Goal: Task Accomplishment & Management: Complete application form

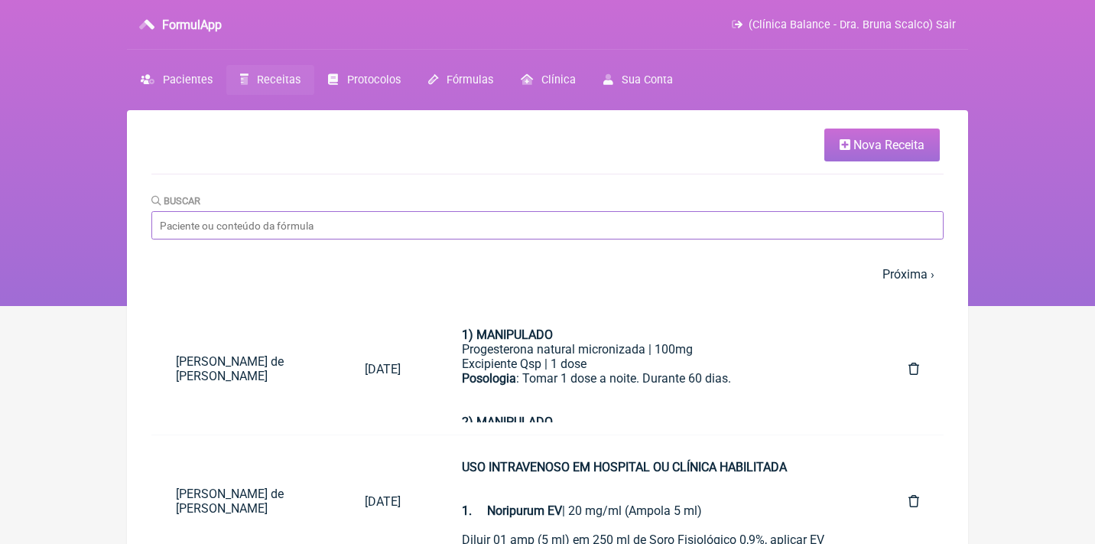
click at [190, 219] on input "Buscar" at bounding box center [547, 225] width 792 height 28
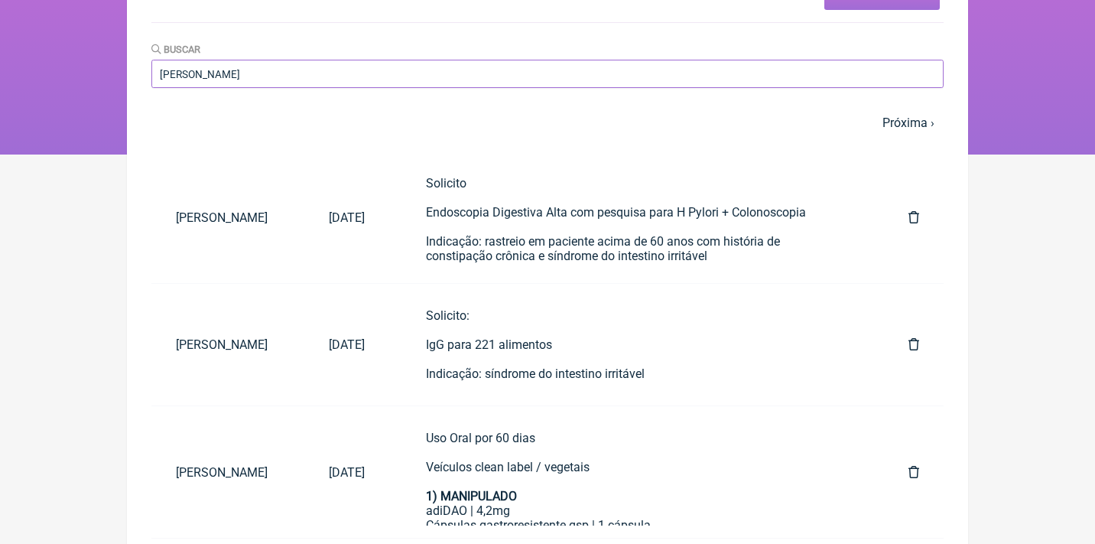
scroll to position [151, 0]
type input "sandra soares"
click at [655, 216] on div "Solicito Endoscopia Digestiva Alta com pesquisa para H Pylori + Colonoscopia In…" at bounding box center [636, 235] width 421 height 116
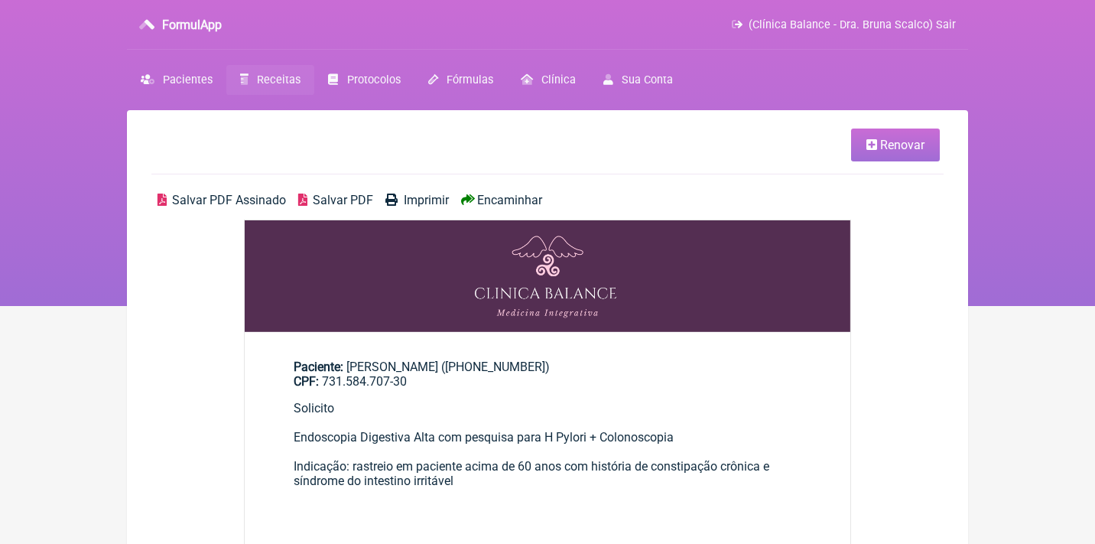
click at [275, 201] on span "Salvar PDF Assinado" at bounding box center [229, 200] width 114 height 15
click at [267, 75] on span "Receitas" at bounding box center [279, 79] width 44 height 13
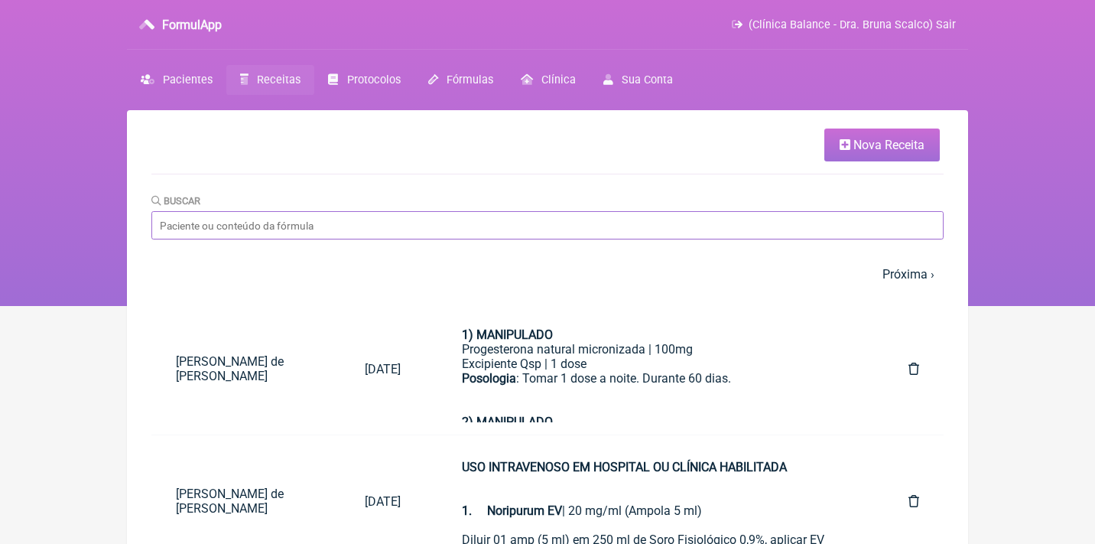
click at [257, 225] on input "Buscar" at bounding box center [547, 225] width 792 height 28
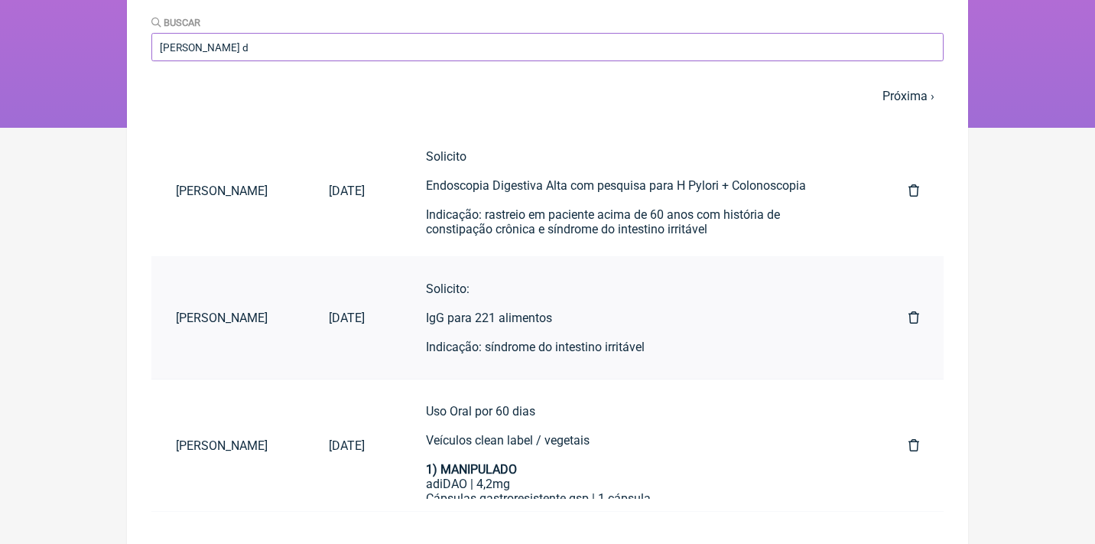
scroll to position [177, 0]
type input "sandra soares d"
click at [389, 325] on link "[DATE]" at bounding box center [346, 318] width 85 height 39
click at [544, 329] on div "Solicito: IgG para 221 alimentos Indicação: síndrome do intestino irritável" at bounding box center [636, 318] width 421 height 73
click at [444, 335] on link "Solicito: IgG para 221 alimentos Indicação: síndrome do intestino irritável" at bounding box center [637, 318] width 470 height 97
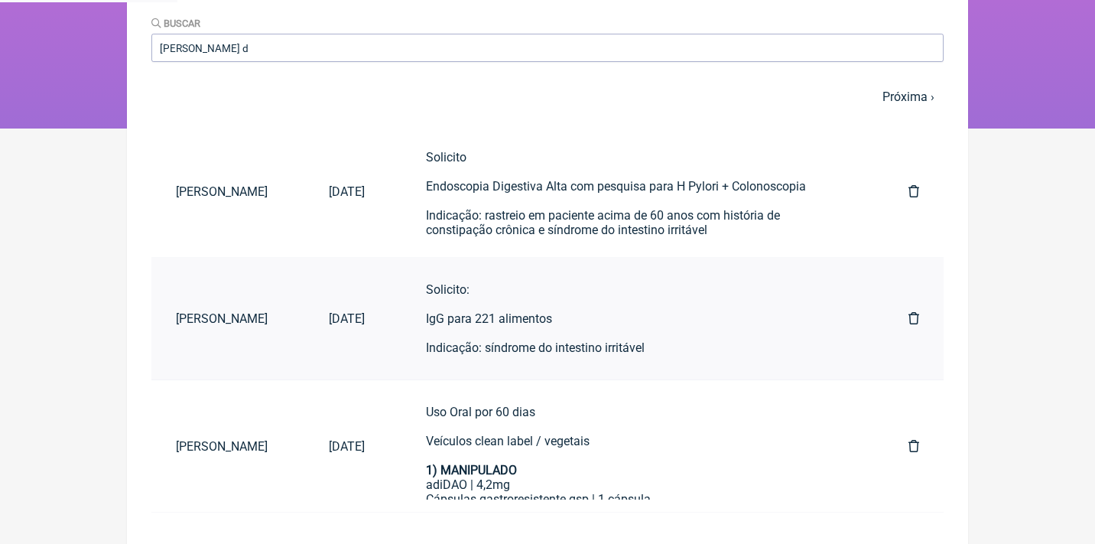
click at [502, 313] on div "Solicito: IgG para 221 alimentos Indicação: síndrome do intestino irritável" at bounding box center [636, 318] width 421 height 73
click at [520, 321] on div "Solicito: IgG para 221 alimentos Indicação: síndrome do intestino irritável" at bounding box center [636, 318] width 421 height 73
click at [512, 412] on div "Uso Oral por 60 dias Veículos clean label / vegetais 1) MANIPULADO" at bounding box center [636, 441] width 421 height 73
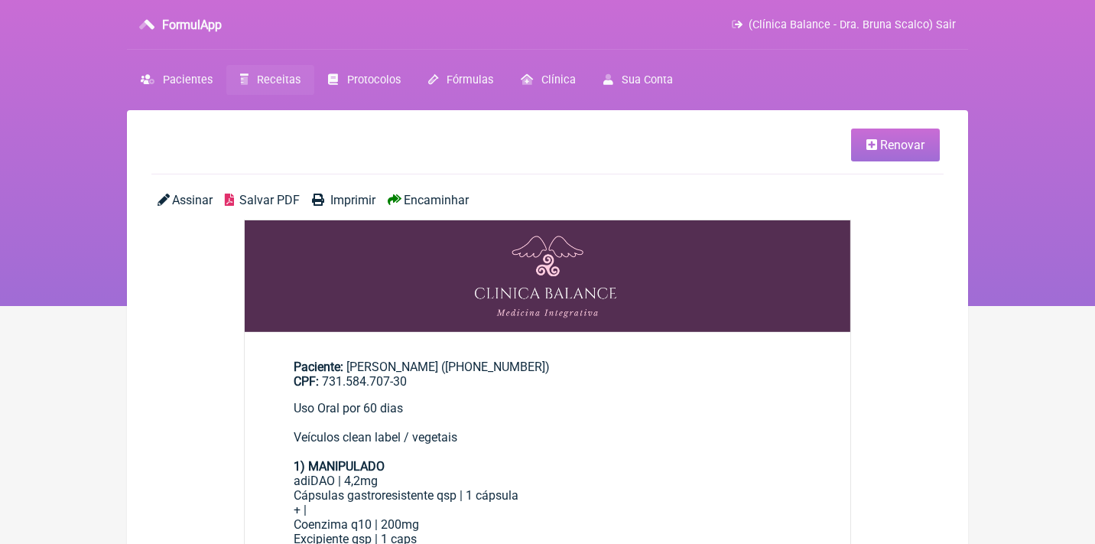
click at [277, 197] on span "Salvar PDF" at bounding box center [269, 200] width 60 height 15
click at [283, 83] on span "Receitas" at bounding box center [279, 79] width 44 height 13
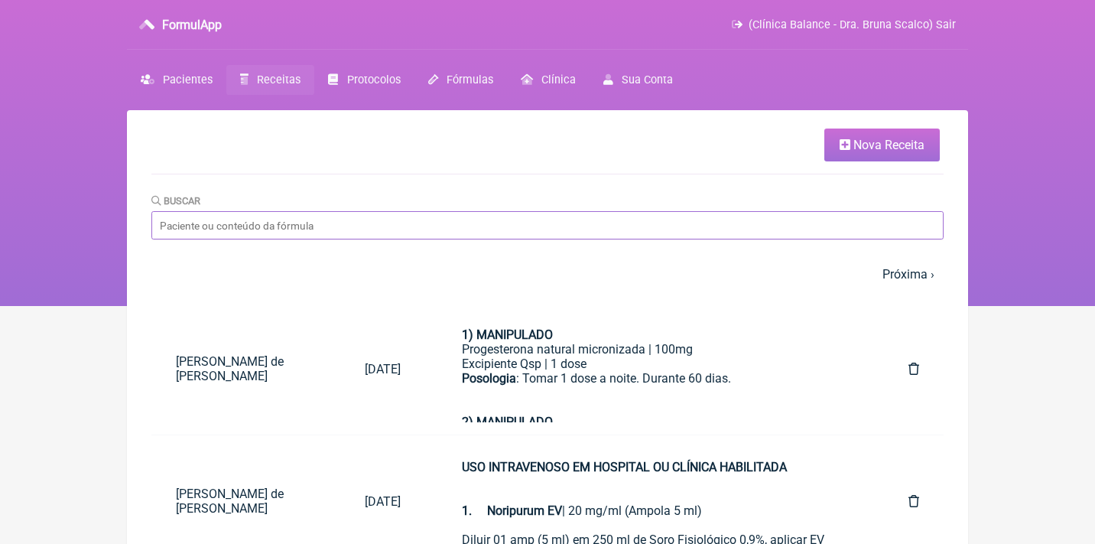
click at [347, 215] on input "Buscar" at bounding box center [547, 225] width 792 height 28
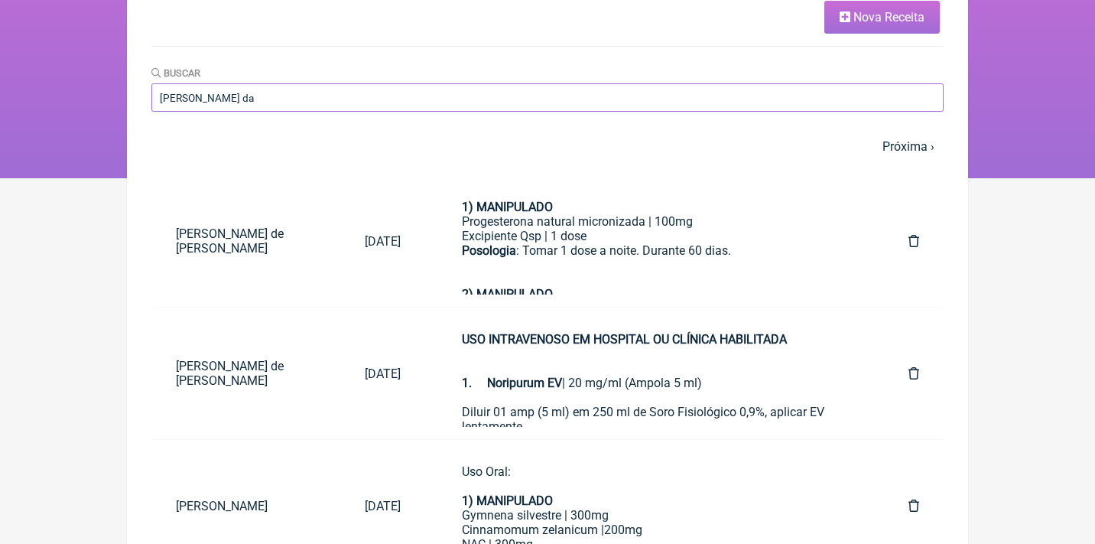
scroll to position [37, 0]
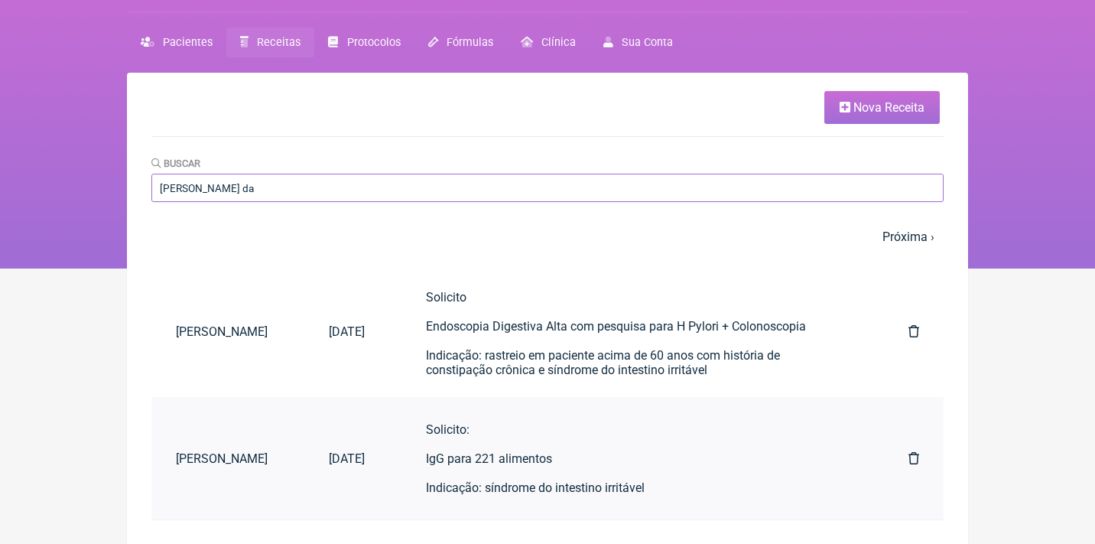
type input "sandra soares da"
click at [535, 456] on div "Solicito: IgG para 221 alimentos Indicação: síndrome do intestino irritável" at bounding box center [636, 458] width 421 height 73
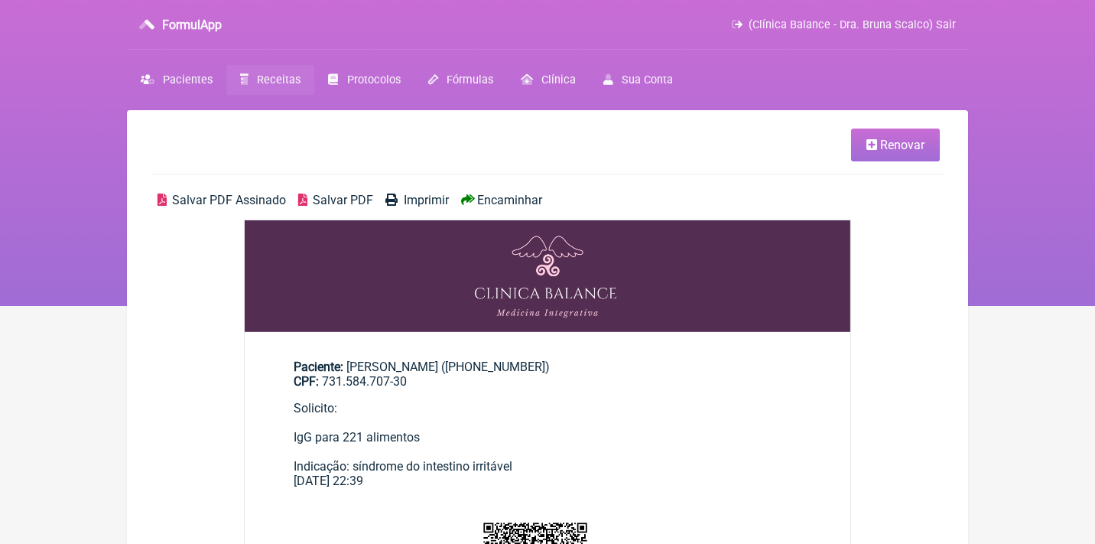
click at [245, 193] on span "Salvar PDF Assinado" at bounding box center [229, 200] width 114 height 15
click at [903, 151] on span "Renovar" at bounding box center [902, 145] width 44 height 15
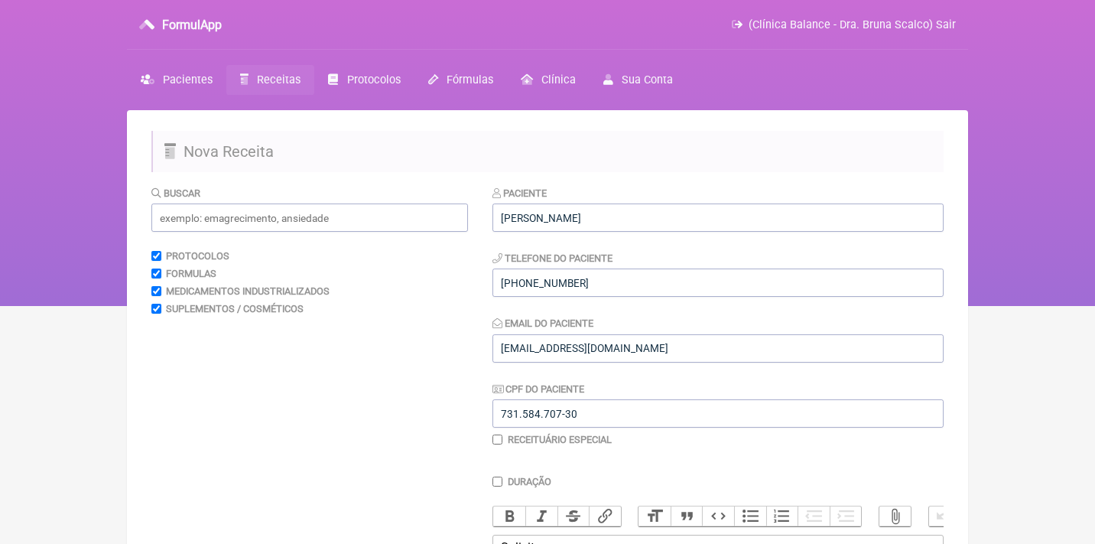
click at [496, 437] on input "checkbox" at bounding box center [498, 439] width 10 height 10
checkbox input "true"
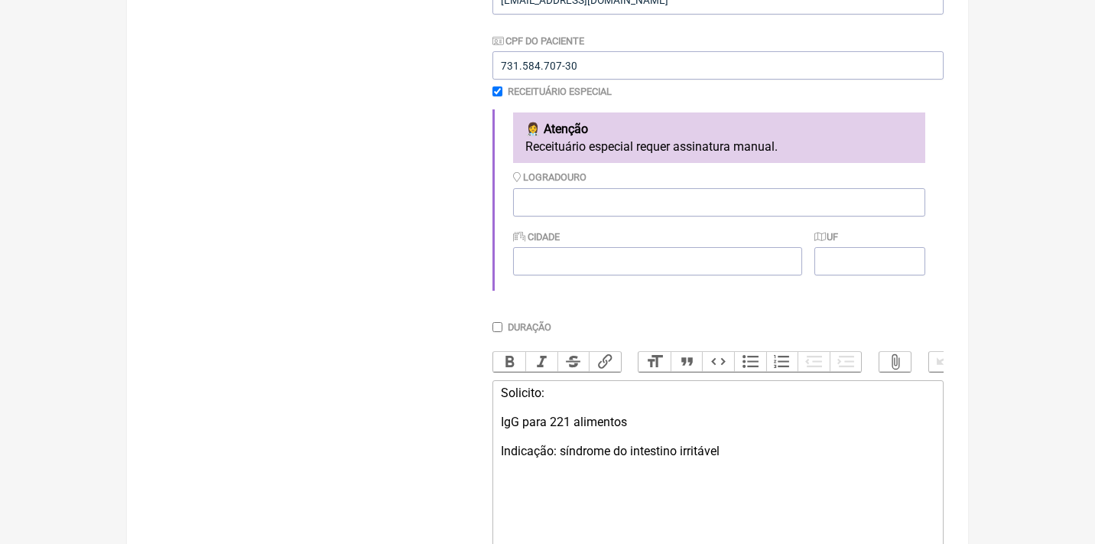
scroll to position [303, 0]
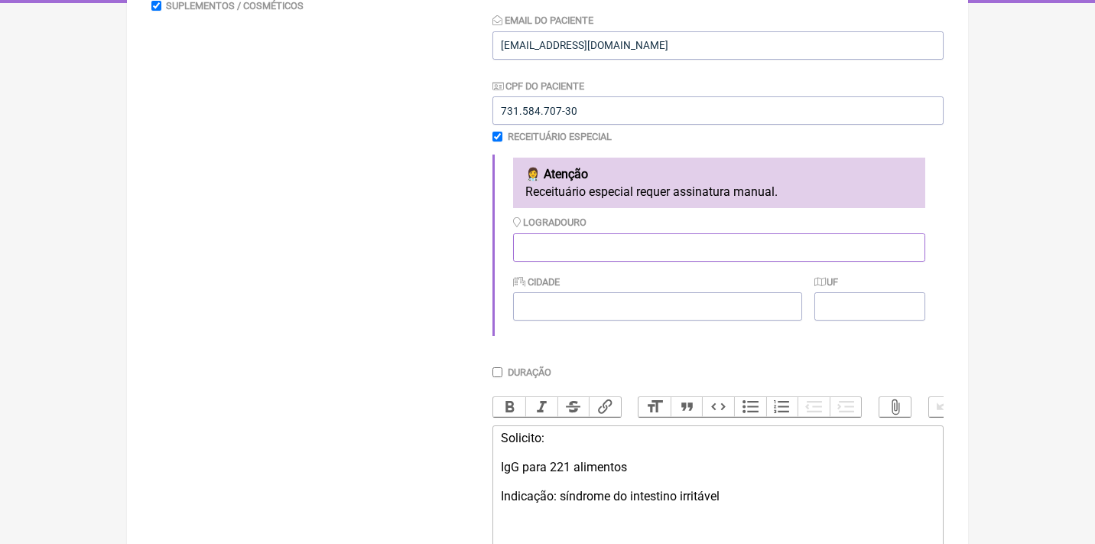
paste input "[STREET_ADDRESS][PERSON_NAME]"
type input "[STREET_ADDRESS][PERSON_NAME]"
type input "[GEOGRAPHIC_DATA]"
type input "RJ"
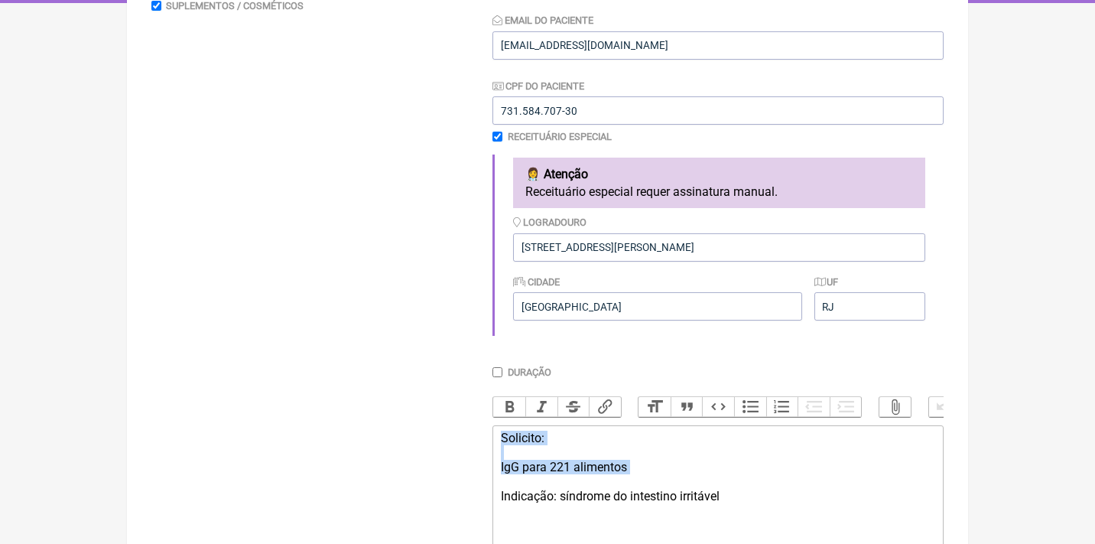
drag, startPoint x: 761, startPoint y: 480, endPoint x: 497, endPoint y: 415, distance: 271.9
click at [494, 418] on div "Duração Duração de 30 dias Bold Italic Strikethrough Link Heading Quote Code Bu…" at bounding box center [718, 505] width 451 height 278
click at [714, 474] on div "Solicito: IgG para 221 alimentos Indicação: síndrome do intestino irritável" at bounding box center [718, 467] width 434 height 73
drag, startPoint x: 742, startPoint y: 496, endPoint x: 474, endPoint y: 424, distance: 277.2
click at [474, 424] on form "Buscar Protocolos Formulas Medicamentos Industrializados Suplementos / Cosmétic…" at bounding box center [547, 286] width 792 height 809
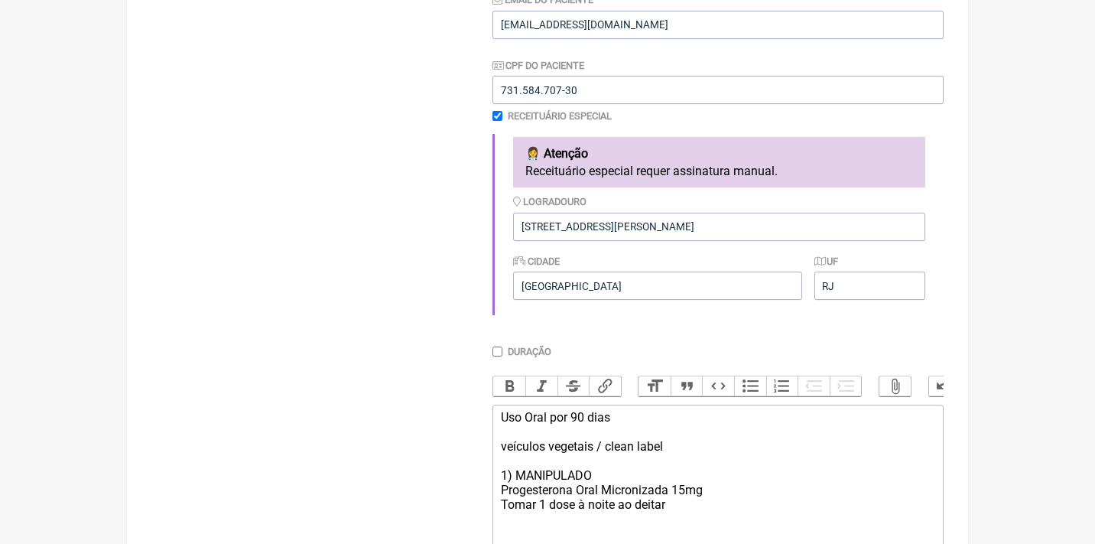
scroll to position [337, 0]
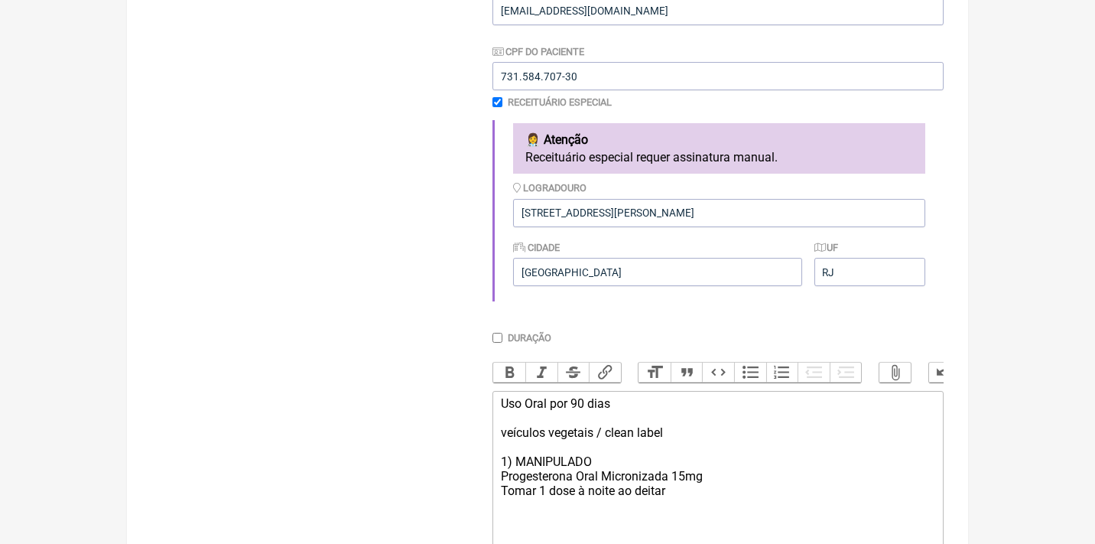
type trix-editor "<div>Uso Oral por 90 dias<br><br>veículos vegetais / clean label<br><br>1) MANI…"
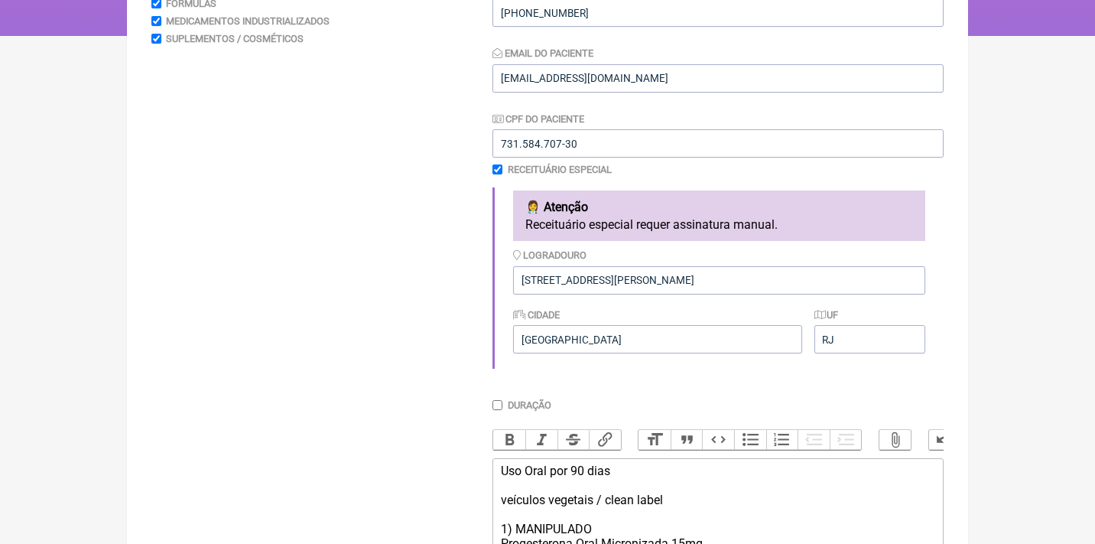
scroll to position [63, 0]
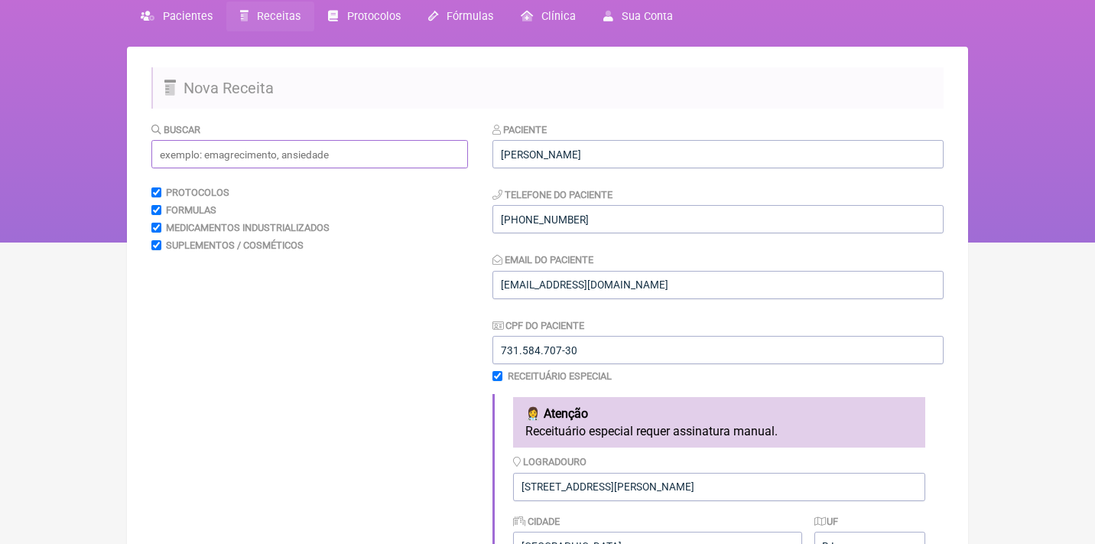
click at [263, 148] on input "text" at bounding box center [309, 154] width 317 height 28
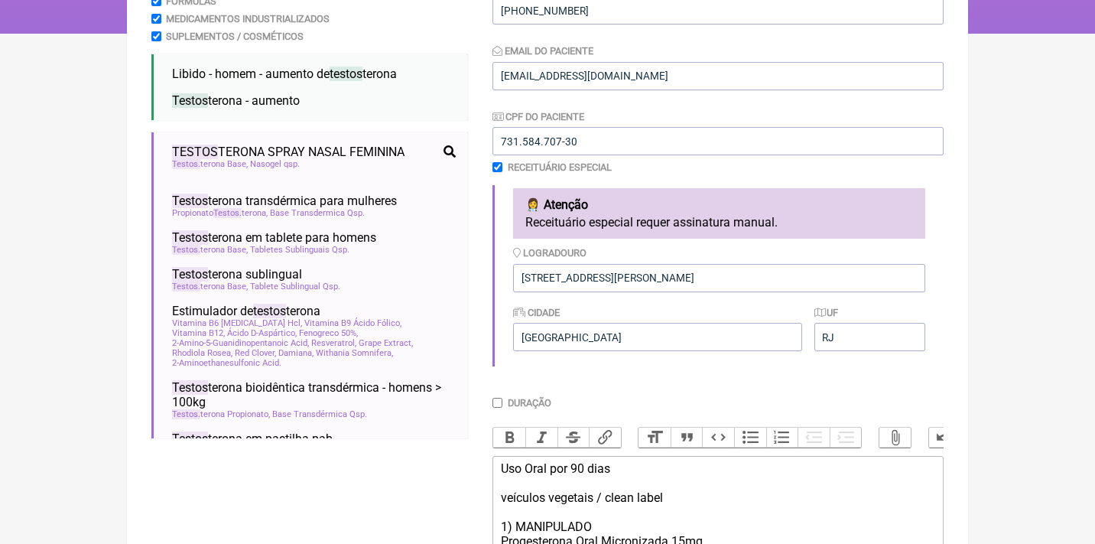
scroll to position [286, 0]
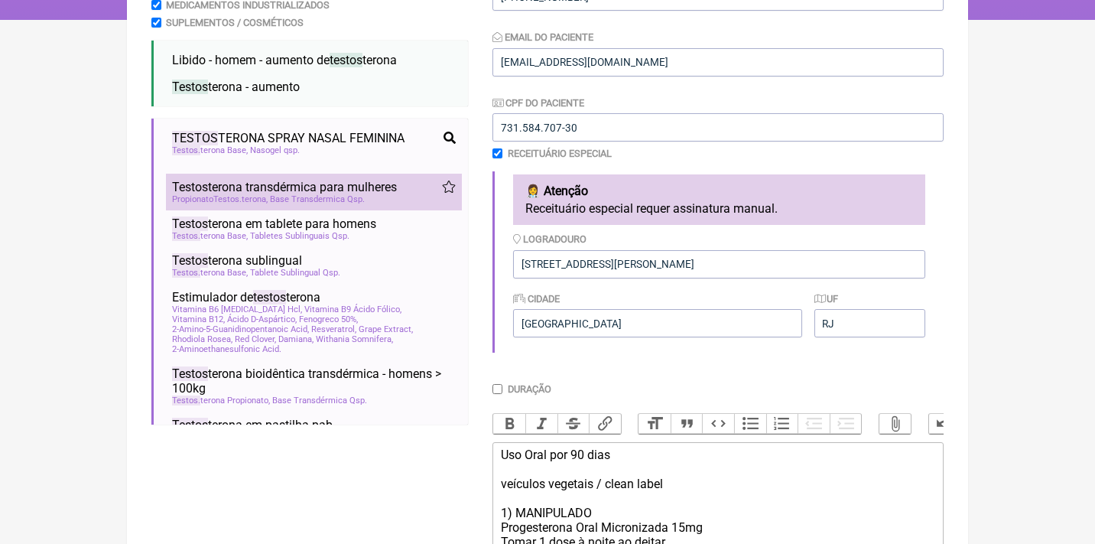
type input "testos"
click at [203, 204] on li "Testos terona transdérmica para mulheres baixa libido disfunção sexual feminina…" at bounding box center [314, 192] width 296 height 37
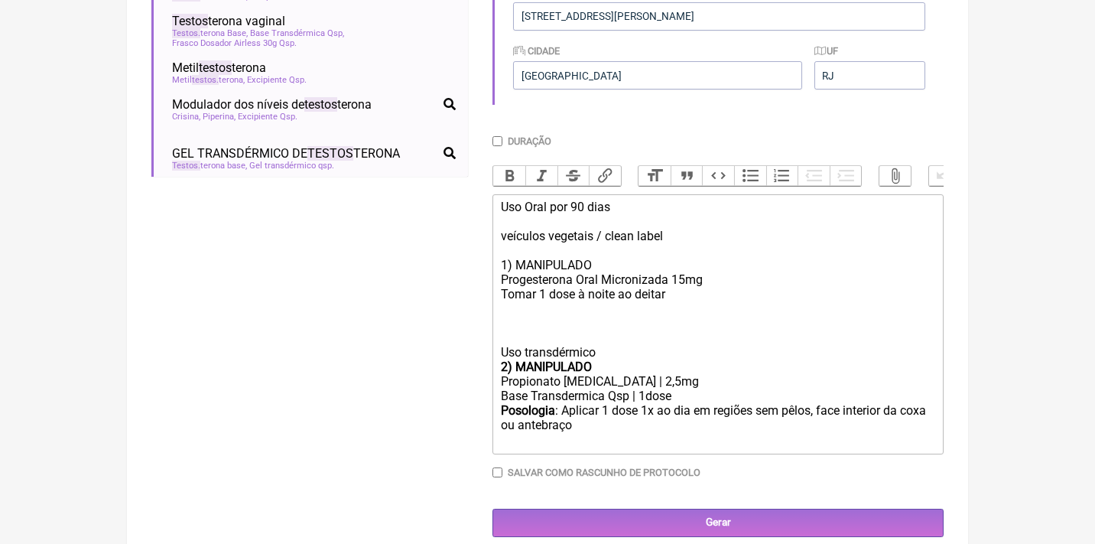
scroll to position [533, 0]
click at [615, 360] on div "2) MANIPULADO" at bounding box center [718, 367] width 434 height 15
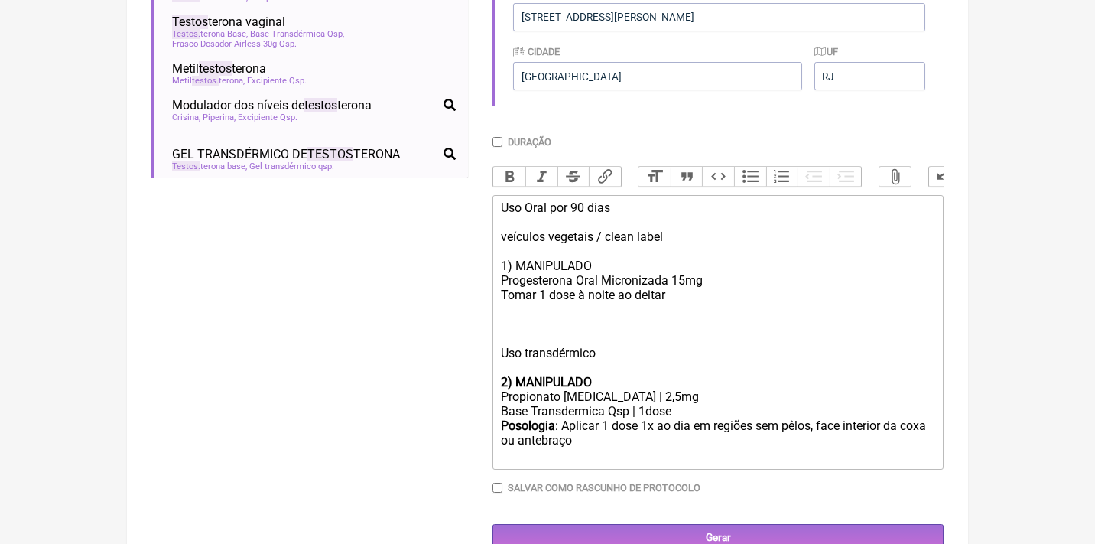
click at [561, 256] on div "Uso Oral por 90 dias veículos vegetais / clean label 1) MANIPULADO Progesterona…" at bounding box center [718, 287] width 434 height 174
click at [515, 179] on button "Bold" at bounding box center [509, 177] width 32 height 20
drag, startPoint x: 565, startPoint y: 411, endPoint x: 485, endPoint y: 407, distance: 80.4
click at [485, 407] on form "Buscar testos Protocolos Formulas Medicamentos Industrializados Suplementos / C…" at bounding box center [547, 102] width 792 height 900
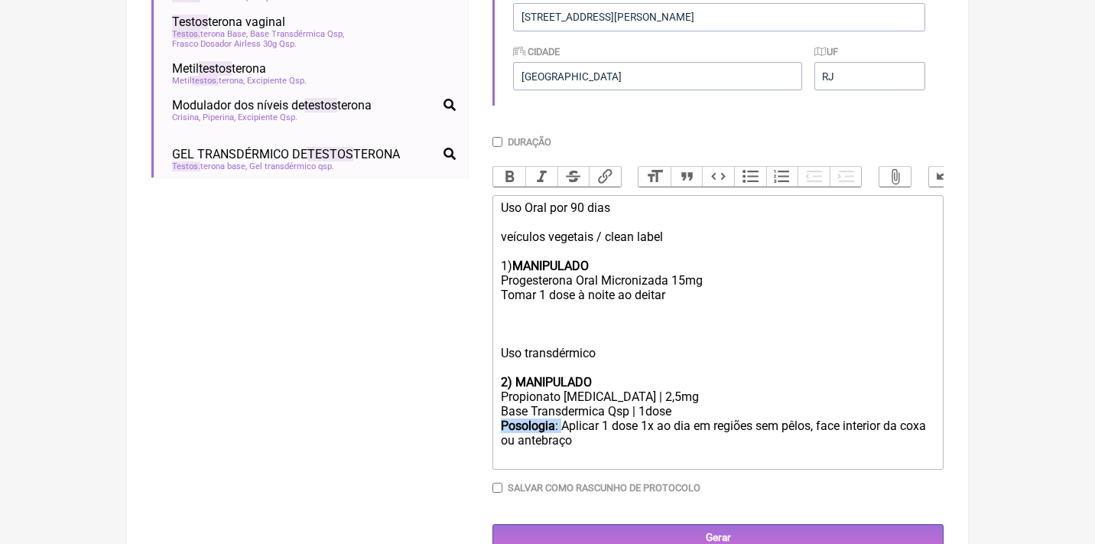
copy div "Posologia :"
click at [495, 283] on trix-editor "Uso Oral por 90 dias veículos vegetais / clean label 1) MANIPULADO Progesterona…" at bounding box center [718, 332] width 451 height 275
paste trix-editor "<strong>Posologia</strong>:&nbsp;"
click at [641, 427] on div "Posologia : Aplicar 1 dose 1x ao dia em regiões sem pêlos, face interior da cox…" at bounding box center [718, 440] width 434 height 45
click at [615, 348] on div "Uso Oral por 90 dias veículos vegetais / clean label 1) MANIPULADO Progesterona…" at bounding box center [718, 287] width 434 height 174
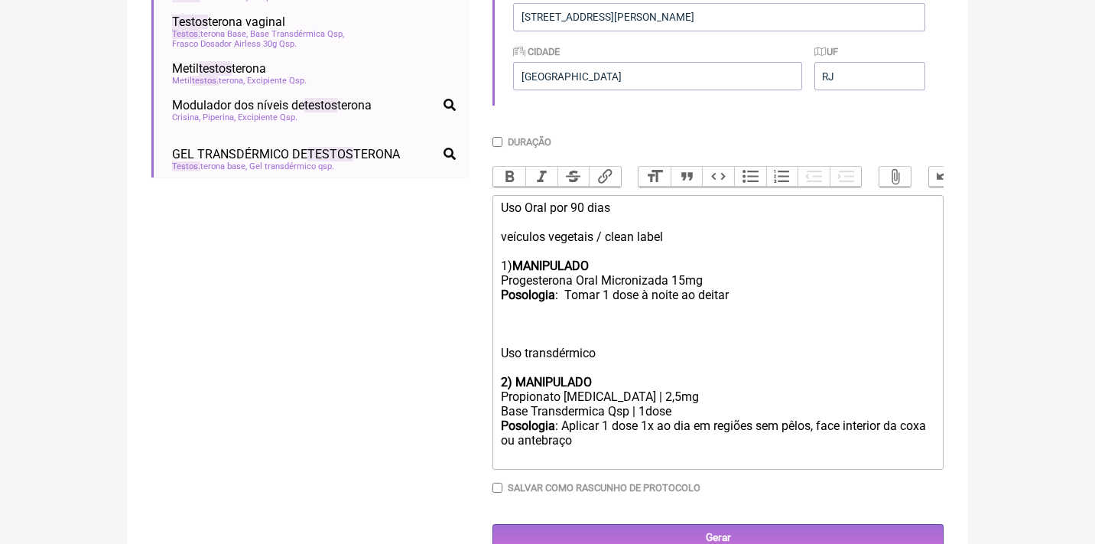
click at [627, 345] on div "Uso Oral por 90 dias veículos vegetais / clean label 1) MANIPULADO Progesterona…" at bounding box center [718, 287] width 434 height 174
type trix-editor "<div>Uso Oral por 90 dias<br><br>veículos vegetais / clean label<br><br>1) <str…"
click at [666, 528] on input "Gerar" at bounding box center [718, 538] width 451 height 28
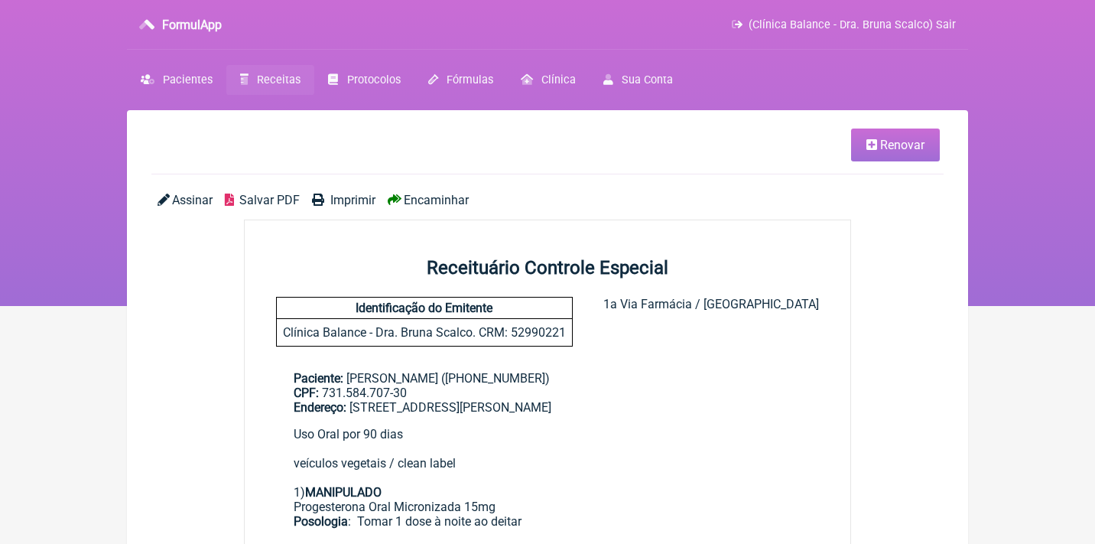
click at [190, 200] on span "Assinar" at bounding box center [192, 200] width 41 height 15
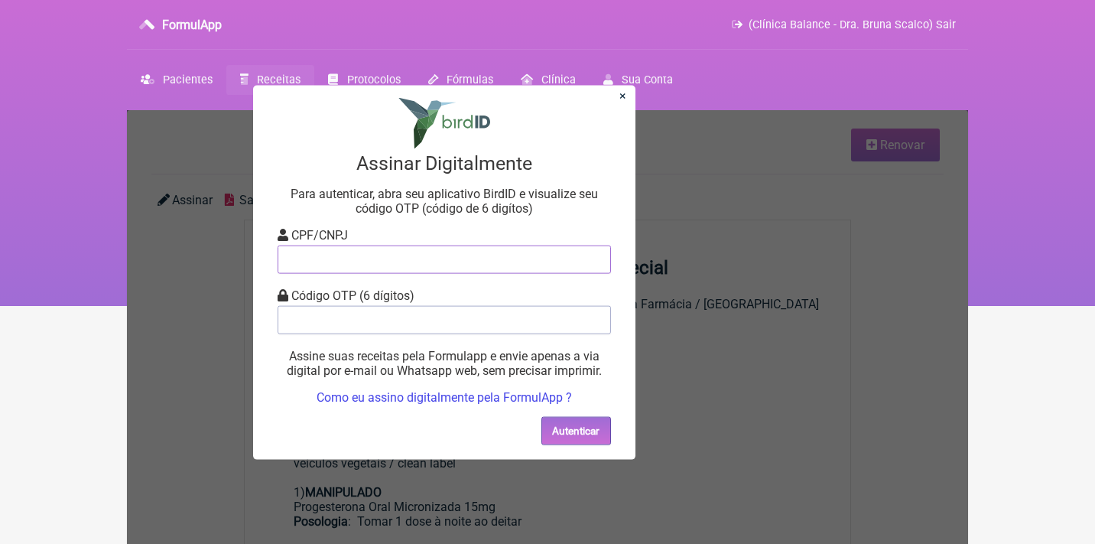
click at [393, 262] on input "tel" at bounding box center [444, 259] width 333 height 28
type input "12805451783"
click at [467, 320] on input "tel" at bounding box center [444, 319] width 333 height 28
type input "448906"
click at [577, 440] on button "Autenticar" at bounding box center [576, 430] width 70 height 28
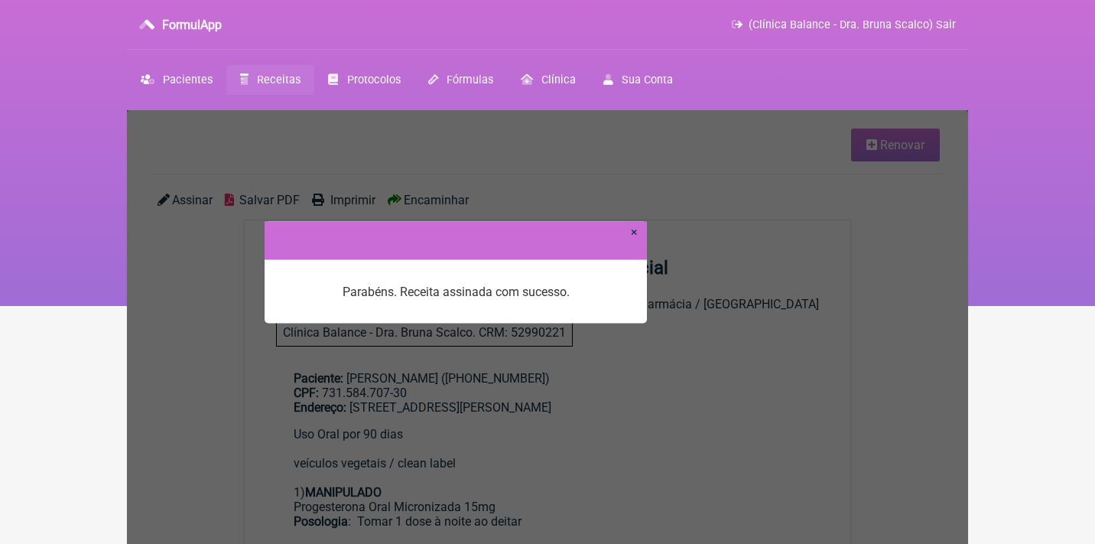
click at [634, 233] on link "×" at bounding box center [634, 231] width 7 height 15
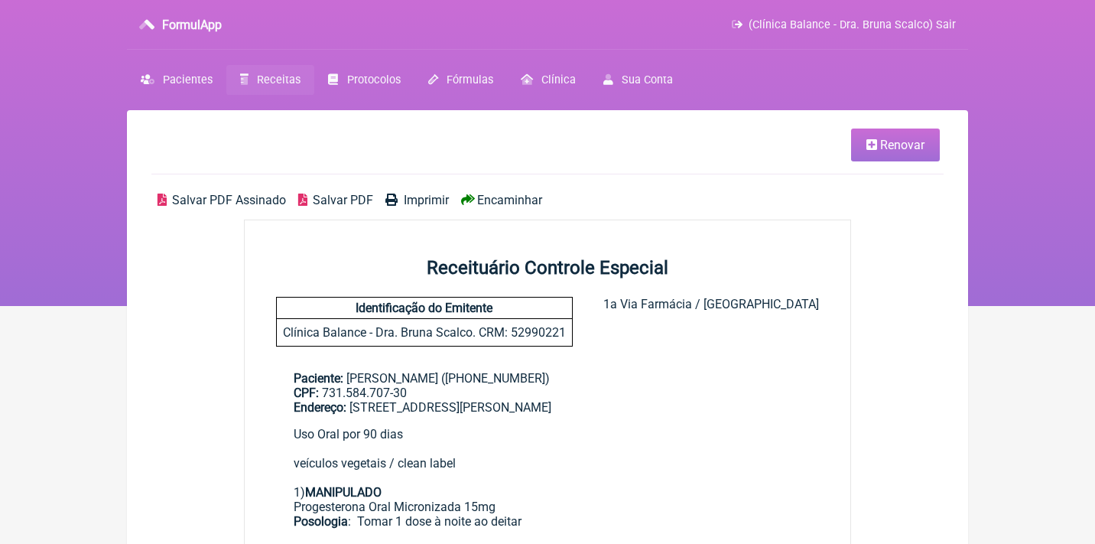
click at [269, 79] on span "Receitas" at bounding box center [279, 79] width 44 height 13
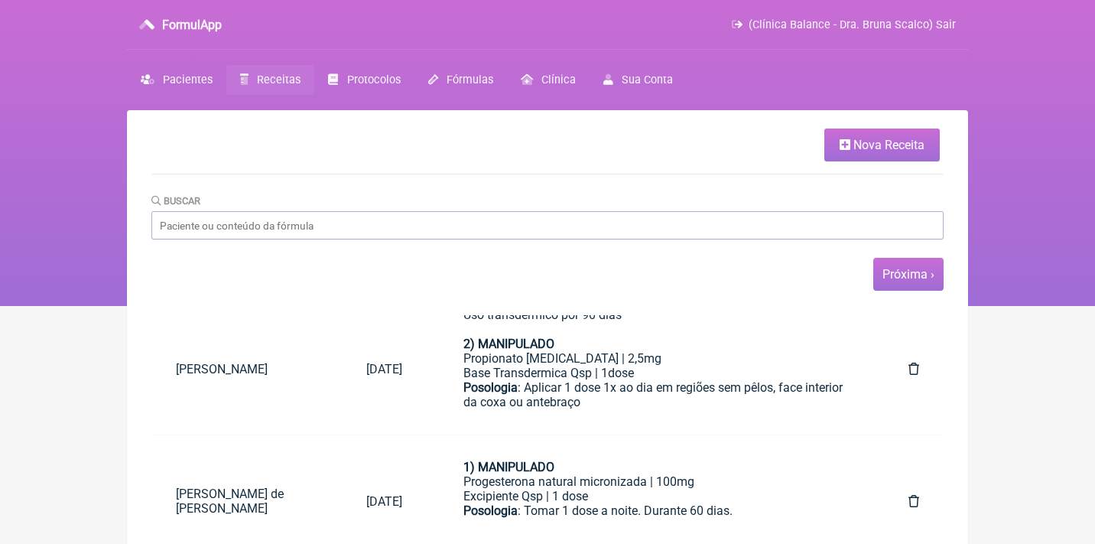
click at [908, 278] on link "Próxima ›" at bounding box center [909, 274] width 52 height 15
